Goal: Information Seeking & Learning: Learn about a topic

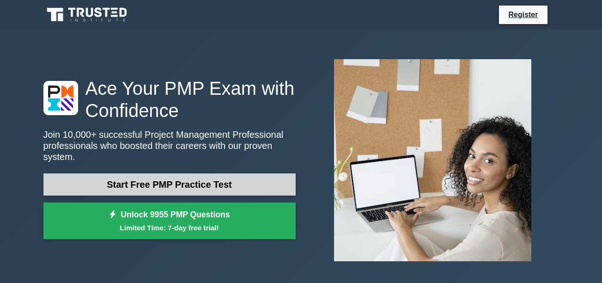
click at [215, 183] on link "Start Free PMP Practice Test" at bounding box center [169, 184] width 252 height 22
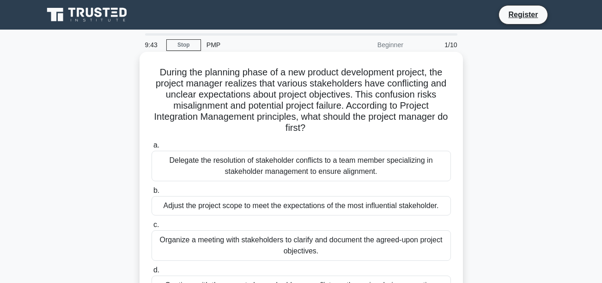
scroll to position [46, 0]
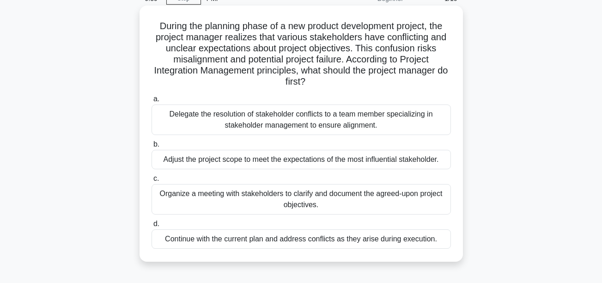
click at [284, 198] on div "Organize a meeting with stakeholders to clarify and document the agreed-upon pr…" at bounding box center [302, 199] width 300 height 31
click at [152, 182] on input "c. Organize a meeting with stakeholders to clarify and document the agreed-upon…" at bounding box center [152, 179] width 0 height 6
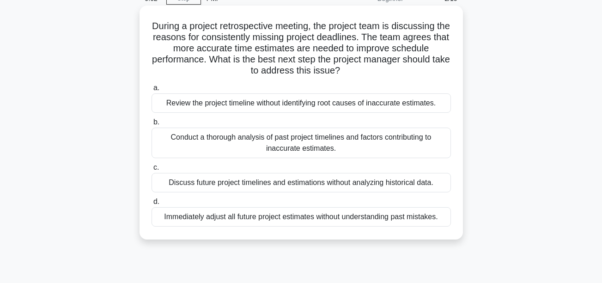
click at [248, 144] on div "Conduct a thorough analysis of past project timelines and factors contributing …" at bounding box center [302, 143] width 300 height 31
click at [152, 125] on input "b. Conduct a thorough analysis of past project timelines and factors contributi…" at bounding box center [152, 122] width 0 height 6
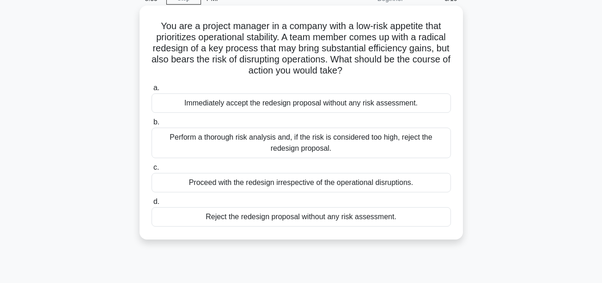
click at [216, 143] on div "Perform a thorough risk analysis and, if the risk is considered too high, rejec…" at bounding box center [302, 143] width 300 height 31
click at [152, 125] on input "b. Perform a thorough risk analysis and, if the risk is considered too high, re…" at bounding box center [152, 122] width 0 height 6
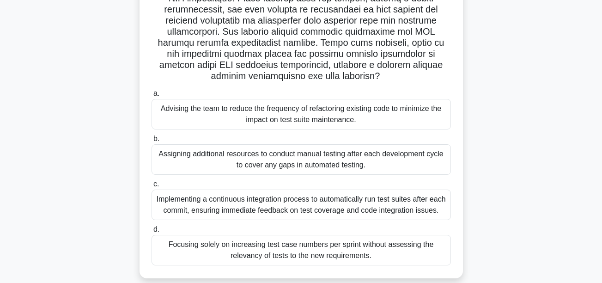
scroll to position [185, 0]
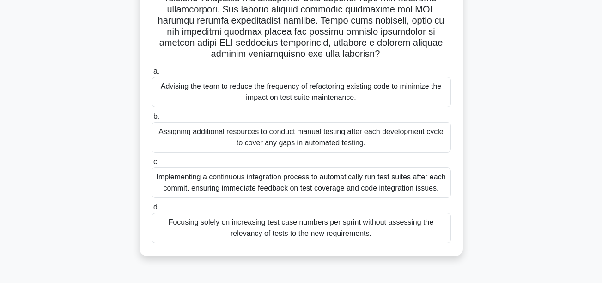
click at [284, 180] on div "Implementing a continuous integration process to automatically run test suites …" at bounding box center [302, 182] width 300 height 31
click at [152, 165] on input "c. Implementing a continuous integration process to automatically run test suit…" at bounding box center [152, 162] width 0 height 6
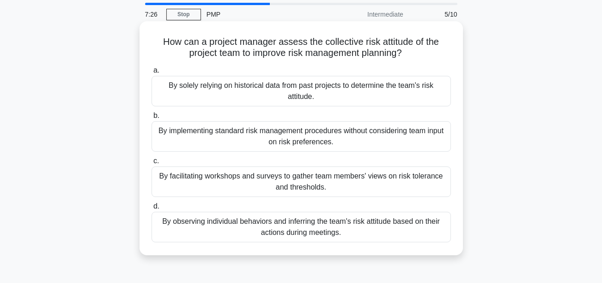
scroll to position [46, 0]
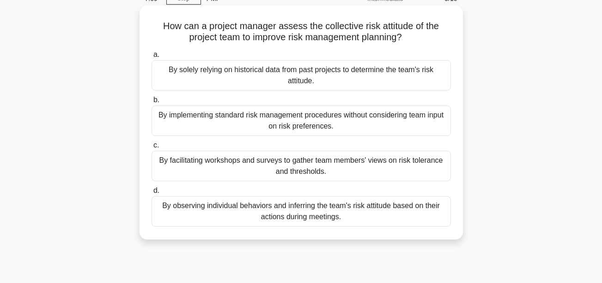
click at [295, 168] on div "By facilitating workshops and surveys to gather team members' views on risk tol…" at bounding box center [302, 166] width 300 height 31
click at [152, 148] on input "c. By facilitating workshops and surveys to gather team members' views on risk …" at bounding box center [152, 145] width 0 height 6
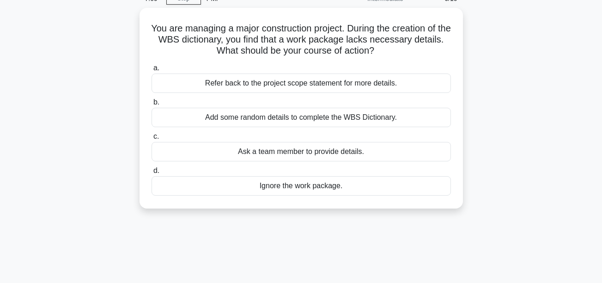
scroll to position [0, 0]
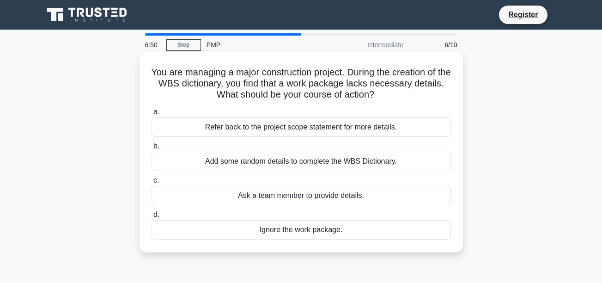
click at [304, 129] on div "Refer back to the project scope statement for more details." at bounding box center [302, 126] width 300 height 19
click at [152, 115] on input "a. Refer back to the project scope statement for more details." at bounding box center [152, 112] width 0 height 6
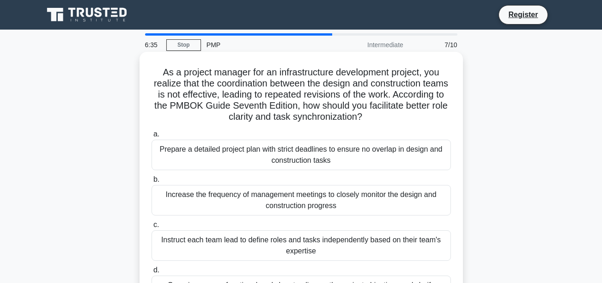
scroll to position [46, 0]
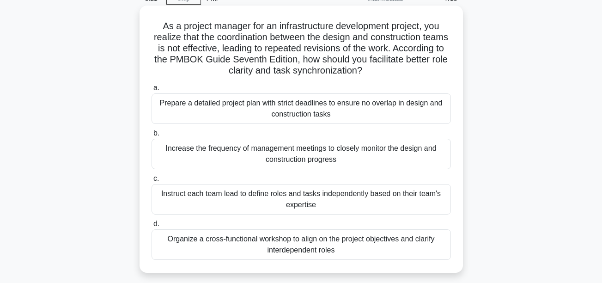
click at [399, 244] on div "Organize a cross-functional workshop to align on the project objectives and cla…" at bounding box center [302, 244] width 300 height 31
click at [152, 227] on input "d. Organize a cross-functional workshop to align on the project objectives and …" at bounding box center [152, 224] width 0 height 6
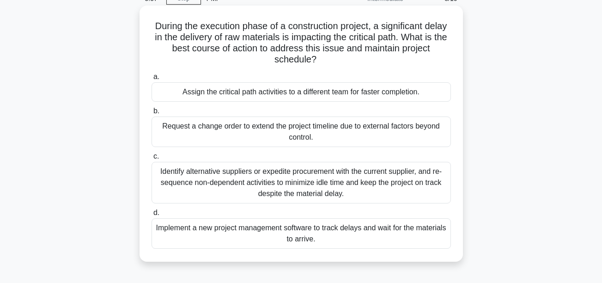
click at [346, 183] on div "Identify alternative suppliers or expedite procurement with the current supplie…" at bounding box center [302, 183] width 300 height 42
click at [152, 160] on input "c. Identify alternative suppliers or expedite procurement with the current supp…" at bounding box center [152, 157] width 0 height 6
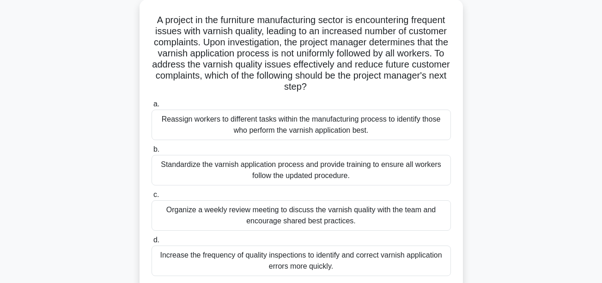
scroll to position [92, 0]
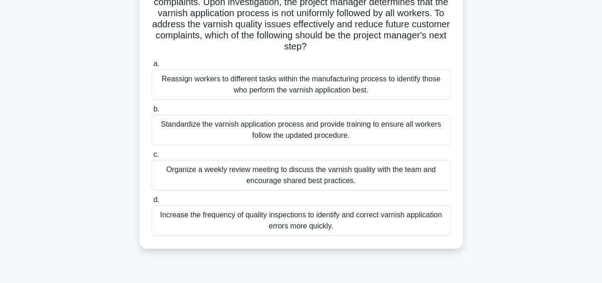
click at [288, 132] on div "Standardize the varnish application process and provide training to ensure all …" at bounding box center [302, 130] width 300 height 31
click at [152, 112] on input "b. Standardize the varnish application process and provide training to ensure a…" at bounding box center [152, 109] width 0 height 6
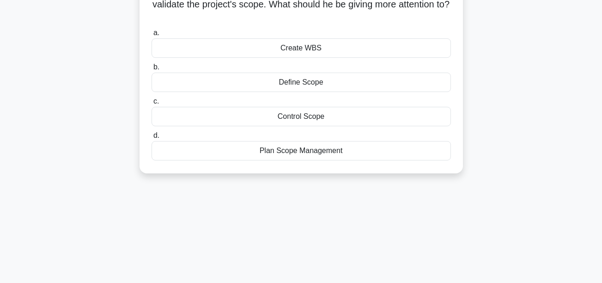
scroll to position [0, 0]
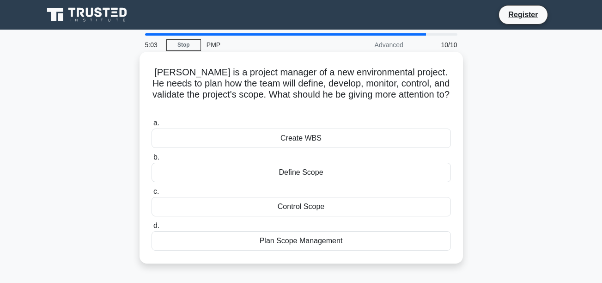
click at [307, 166] on div "Define Scope" at bounding box center [302, 172] width 300 height 19
click at [152, 160] on input "b. Define Scope" at bounding box center [152, 157] width 0 height 6
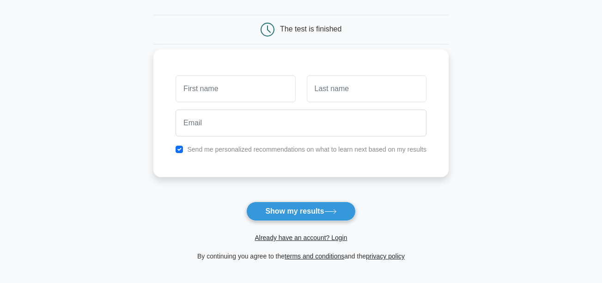
scroll to position [92, 0]
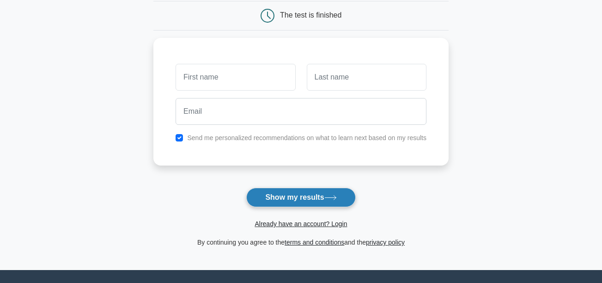
click at [289, 204] on button "Show my results" at bounding box center [300, 197] width 109 height 19
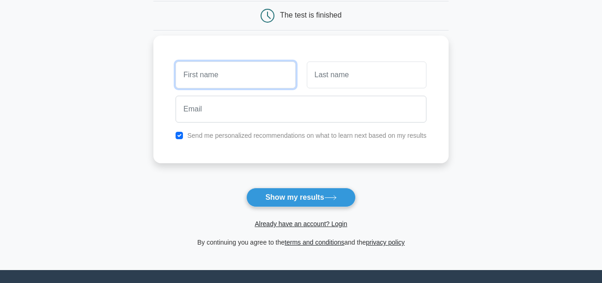
click at [252, 83] on input "text" at bounding box center [236, 74] width 120 height 27
type input "naila"
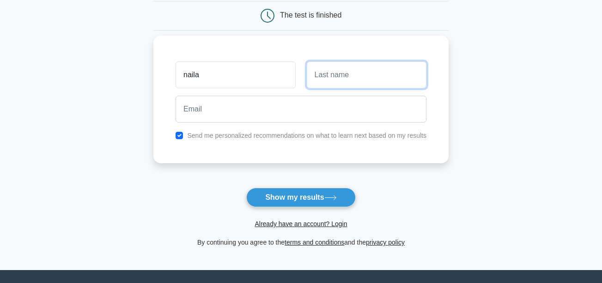
click at [337, 81] on input "text" at bounding box center [367, 74] width 120 height 27
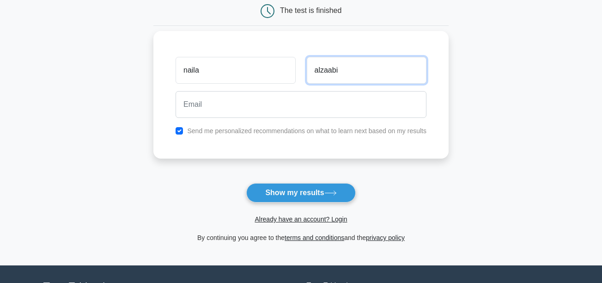
scroll to position [102, 0]
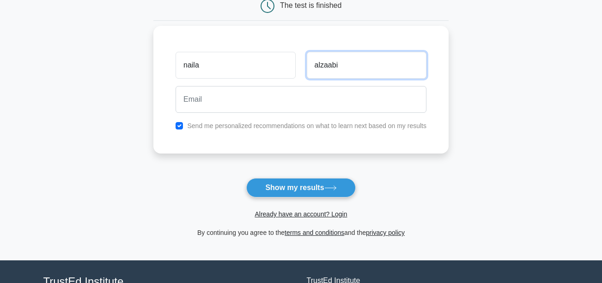
type input "alzaabi"
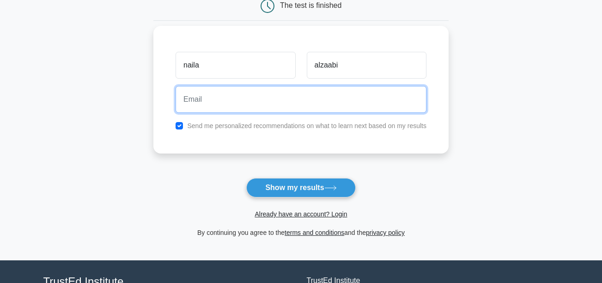
click at [307, 104] on input "email" at bounding box center [301, 99] width 251 height 27
drag, startPoint x: 271, startPoint y: 100, endPoint x: 188, endPoint y: 93, distance: 84.0
click at [188, 93] on input "naila.alzaabi@adnoc.ae" at bounding box center [301, 99] width 251 height 27
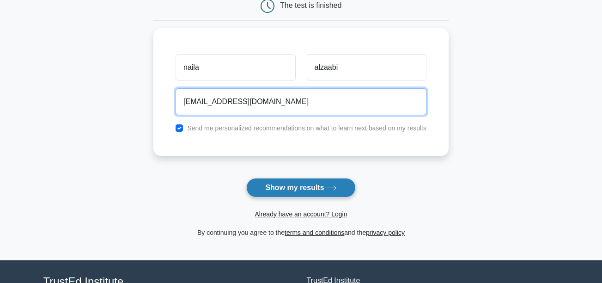
type input "n.zaabi71@gmail.com"
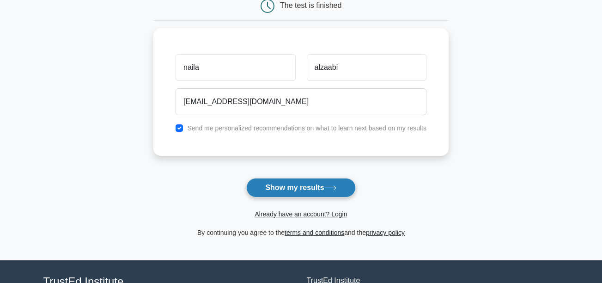
click at [289, 187] on button "Show my results" at bounding box center [300, 187] width 109 height 19
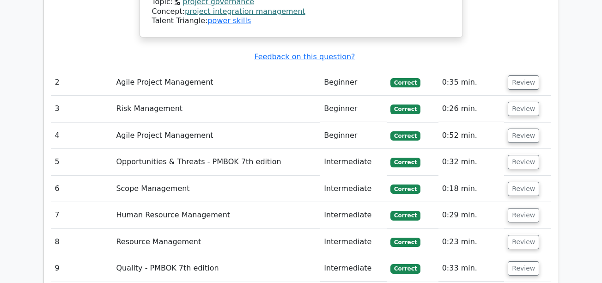
scroll to position [1367, 0]
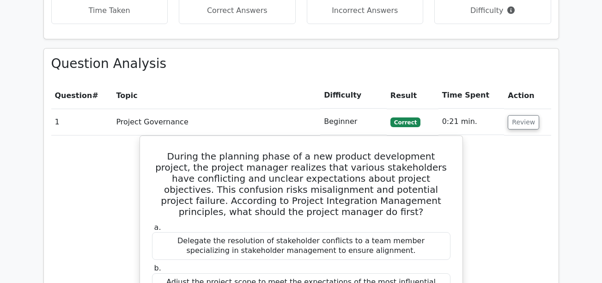
scroll to position [743, 0]
click at [518, 116] on button "Review" at bounding box center [523, 123] width 31 height 14
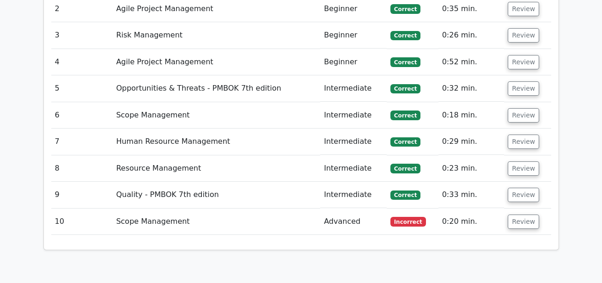
scroll to position [883, 0]
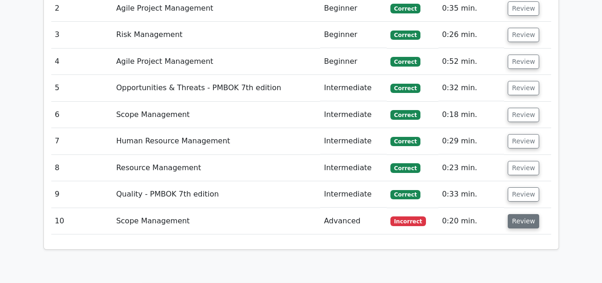
click at [512, 214] on button "Review" at bounding box center [523, 221] width 31 height 14
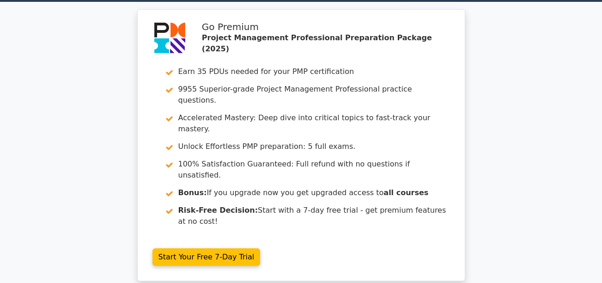
scroll to position [0, 0]
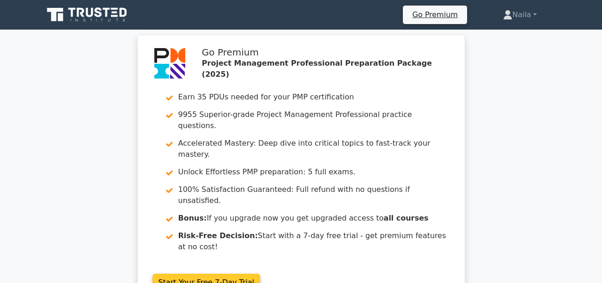
click at [199, 274] on link "Start Your Free 7-Day Trial" at bounding box center [207, 283] width 108 height 18
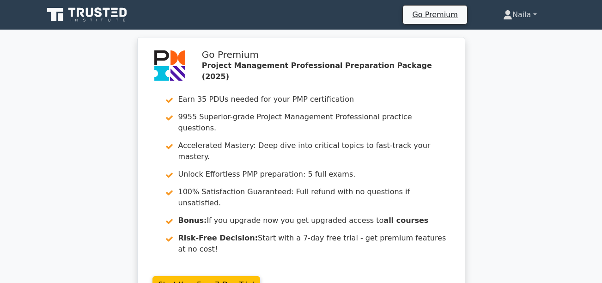
click at [512, 18] on link "Naila" at bounding box center [520, 15] width 78 height 18
click at [510, 52] on link "Settings" at bounding box center [518, 51] width 73 height 15
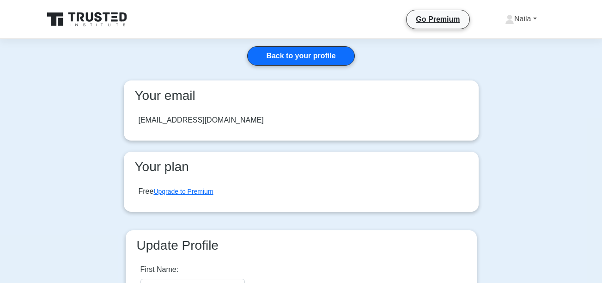
click at [527, 21] on link "Naila" at bounding box center [521, 19] width 76 height 18
click at [518, 39] on link "Profile" at bounding box center [520, 40] width 73 height 15
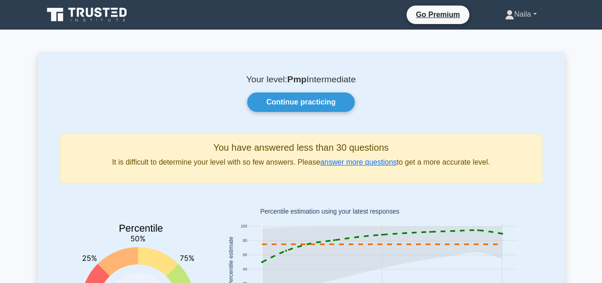
click at [531, 17] on link "Naila" at bounding box center [521, 14] width 76 height 18
